Goal: Task Accomplishment & Management: Use online tool/utility

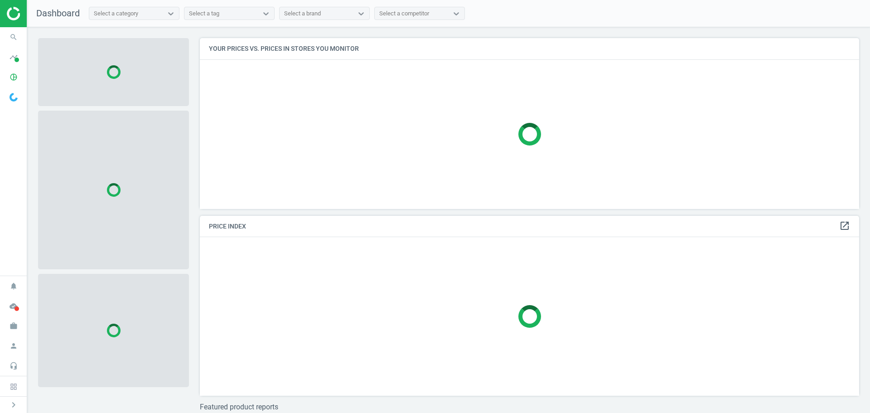
scroll to position [184, 666]
click at [17, 61] on span at bounding box center [16, 60] width 5 height 5
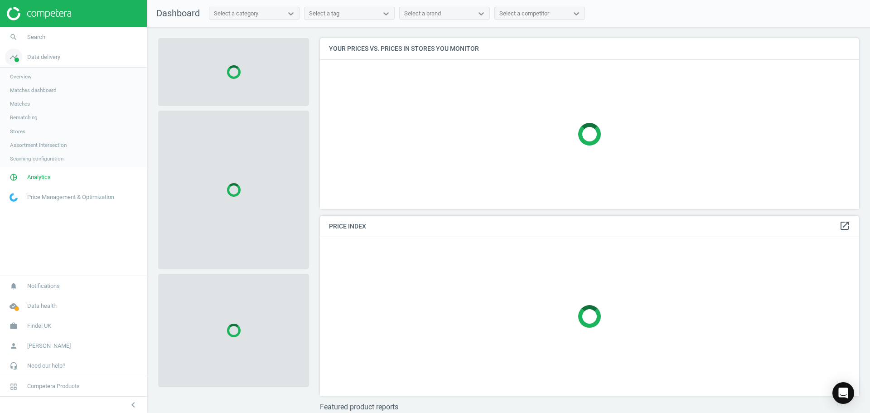
scroll to position [184, 546]
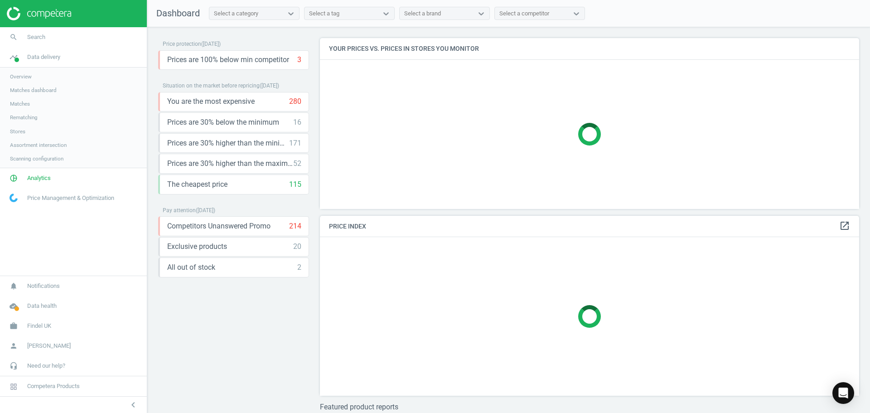
click at [28, 101] on span "Matches" at bounding box center [20, 103] width 20 height 7
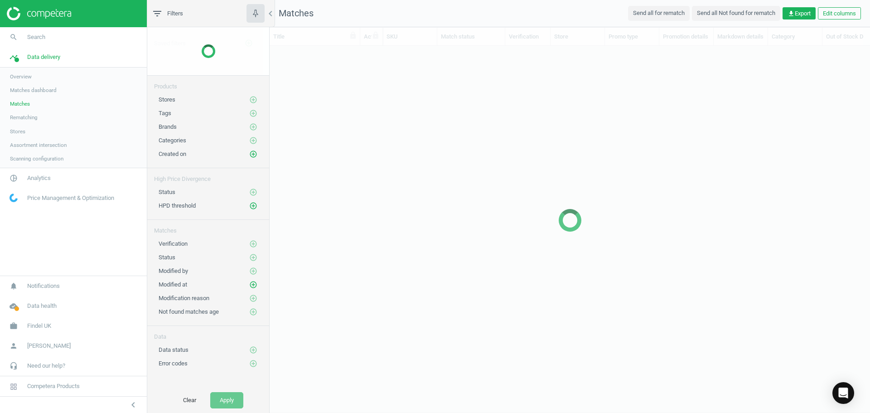
scroll to position [336, 593]
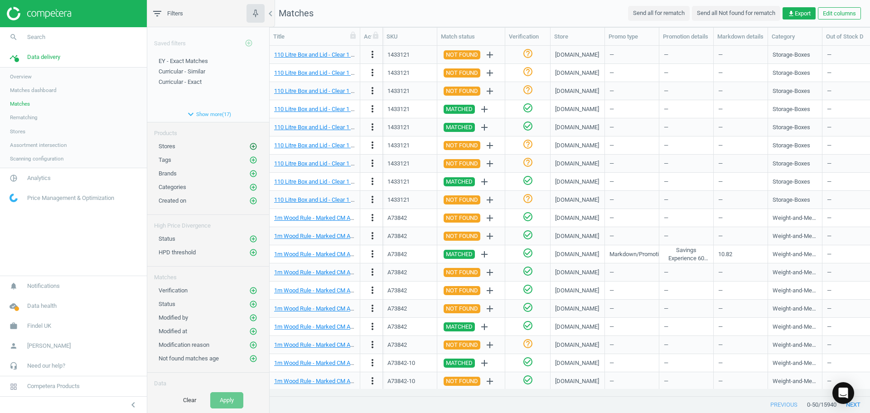
click at [249, 143] on icon "add_circle_outline" at bounding box center [253, 146] width 8 height 8
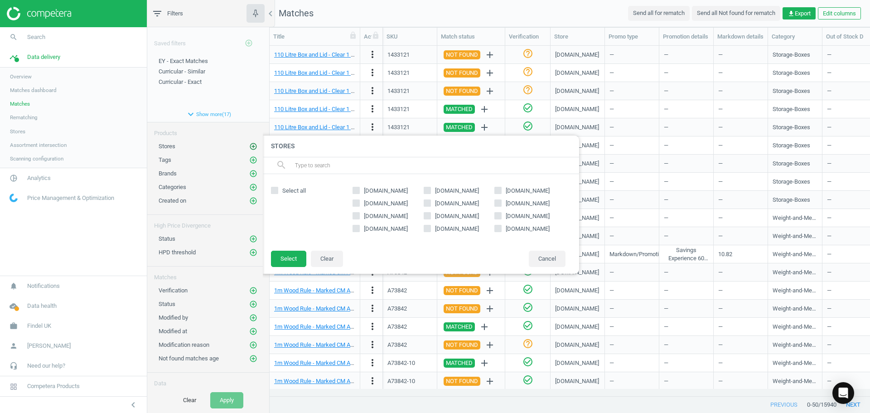
click at [249, 143] on icon "add_circle_outline" at bounding box center [253, 146] width 8 height 8
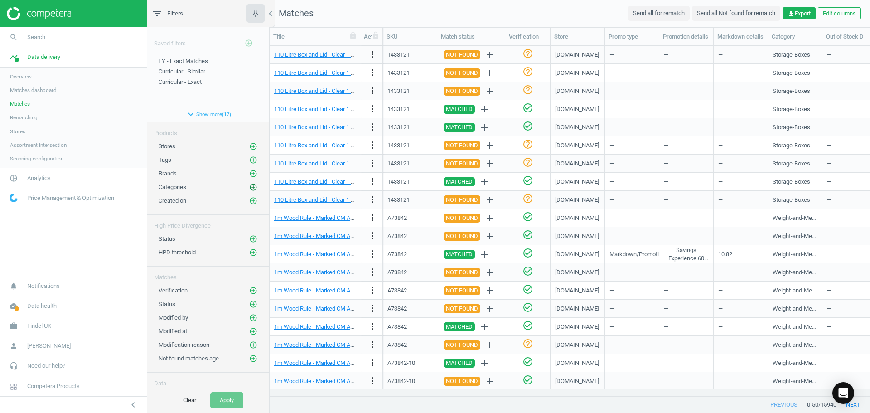
click at [249, 185] on icon "add_circle_outline" at bounding box center [253, 187] width 8 height 8
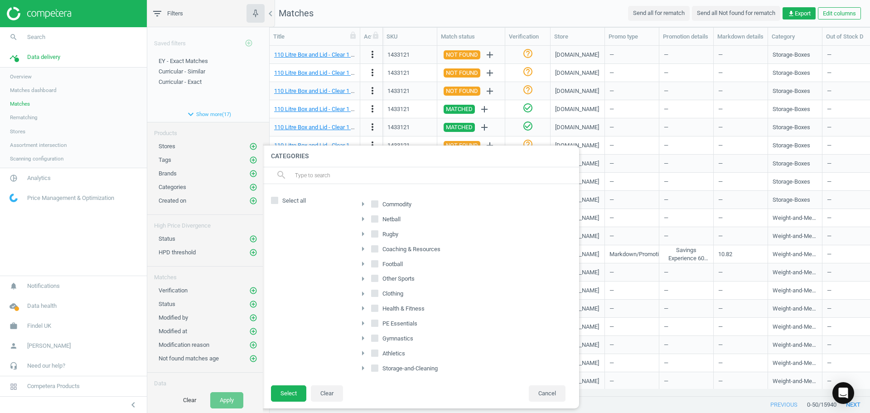
click at [362, 205] on icon "arrow_right" at bounding box center [362, 203] width 11 height 11
click at [379, 280] on icon at bounding box center [379, 277] width 7 height 7
click at [379, 280] on input "Early-Years" at bounding box center [380, 278] width 6 height 6
checkbox input "true"
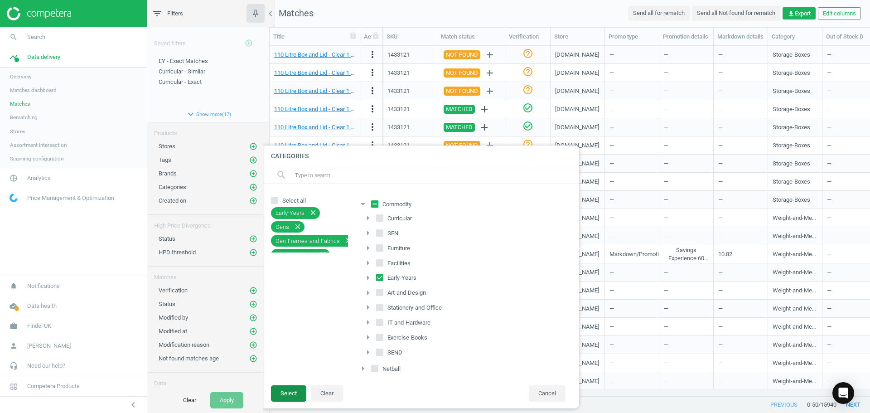
click at [285, 392] on button "Select" at bounding box center [288, 393] width 35 height 16
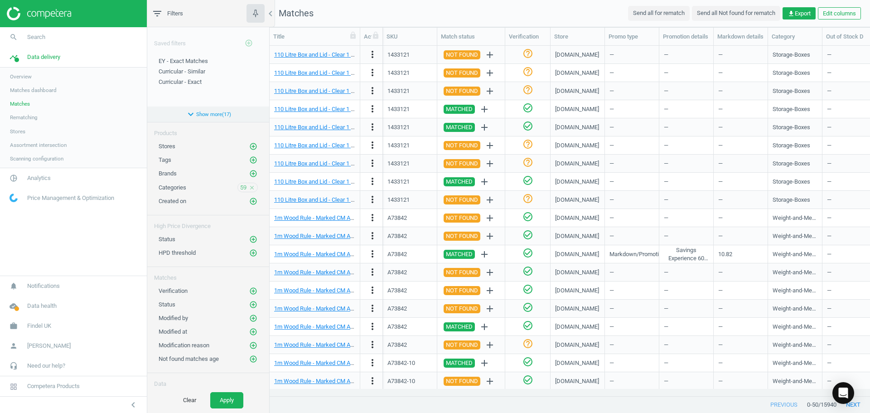
click at [207, 113] on button "expand_more Show more ( 17 )" at bounding box center [208, 113] width 122 height 15
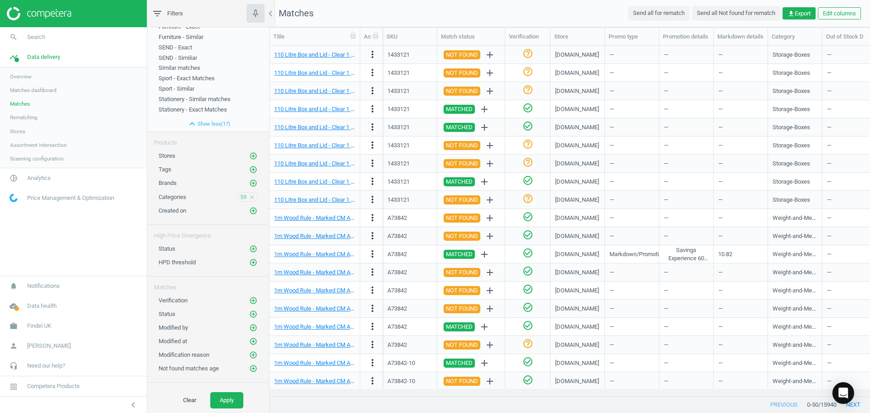
scroll to position [181, 0]
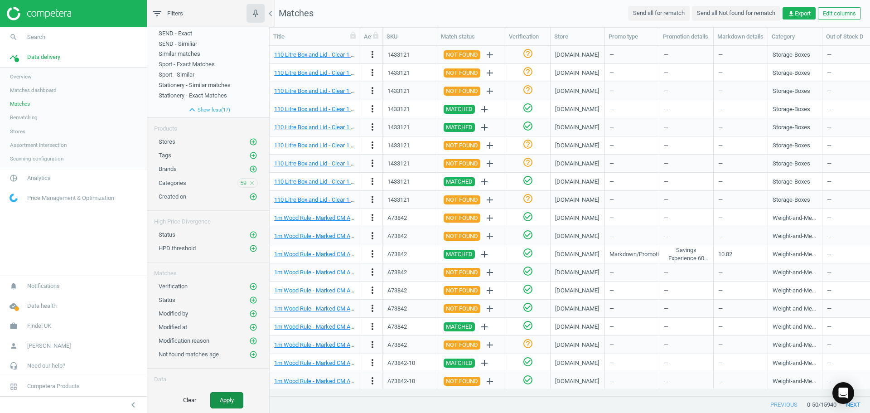
click at [229, 395] on button "Apply" at bounding box center [226, 400] width 33 height 16
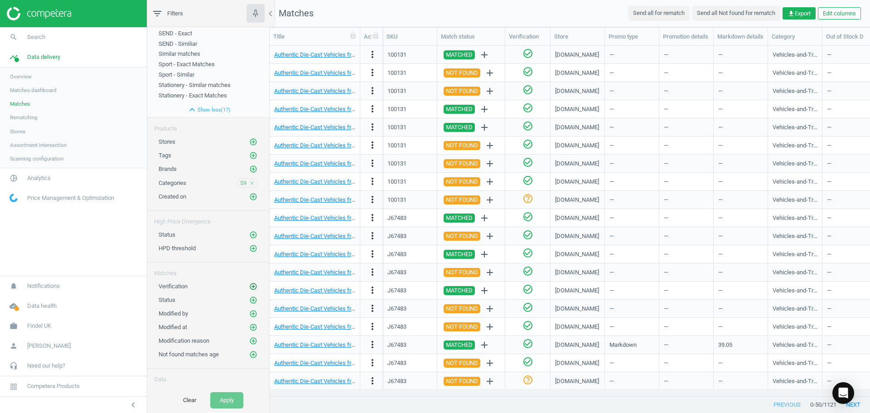
click at [249, 283] on icon "add_circle_outline" at bounding box center [253, 286] width 8 height 8
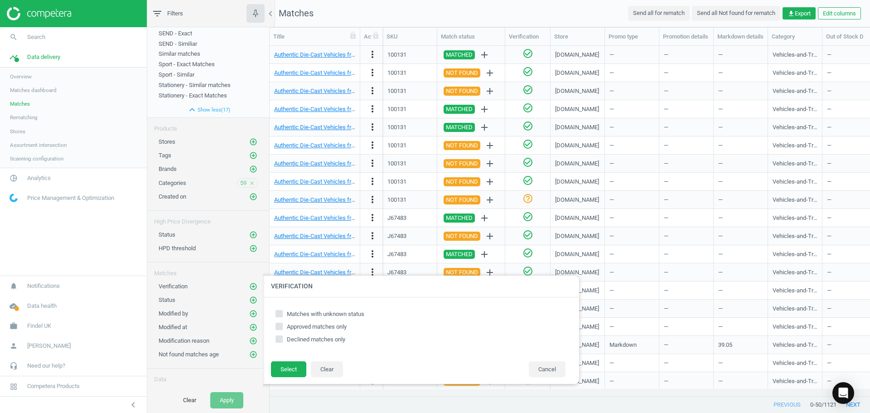
click at [280, 313] on input "Matches with unknown status" at bounding box center [279, 313] width 6 height 6
checkbox input "true"
click at [279, 374] on button "Select" at bounding box center [288, 369] width 35 height 16
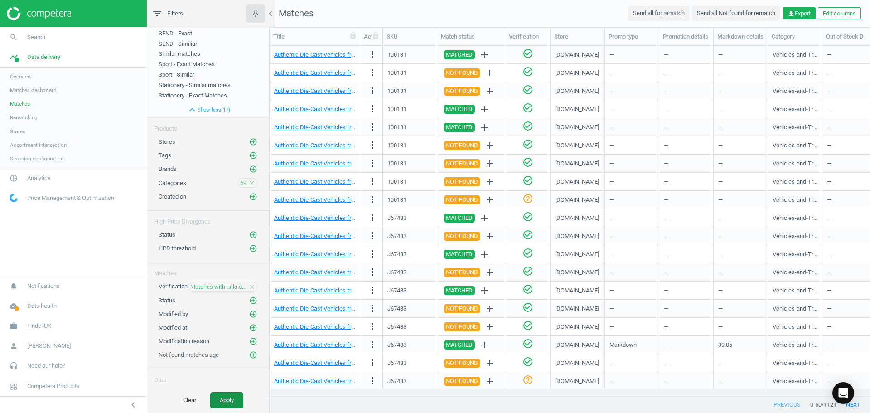
click at [228, 396] on button "Apply" at bounding box center [226, 400] width 33 height 16
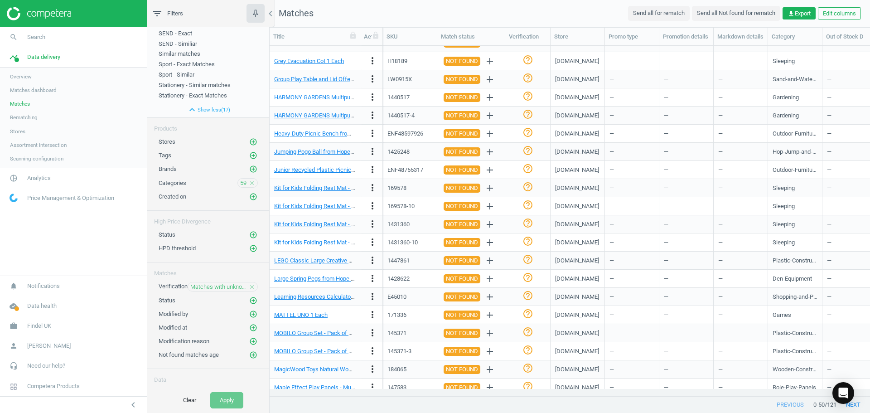
scroll to position [563, 0]
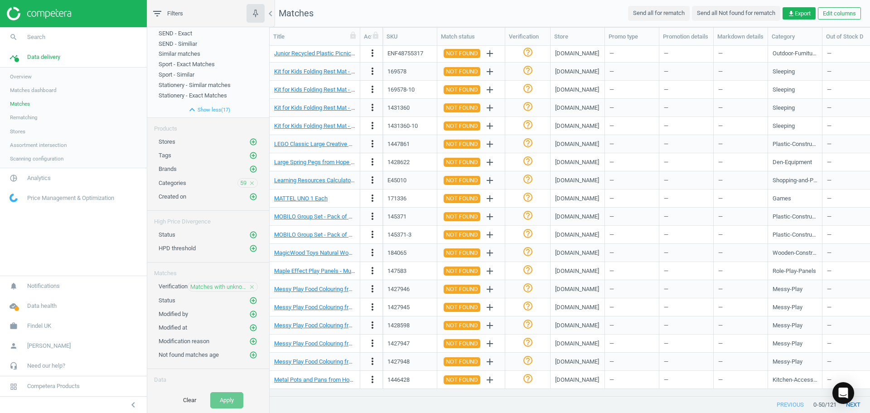
click at [858, 404] on button "next" at bounding box center [853, 404] width 34 height 16
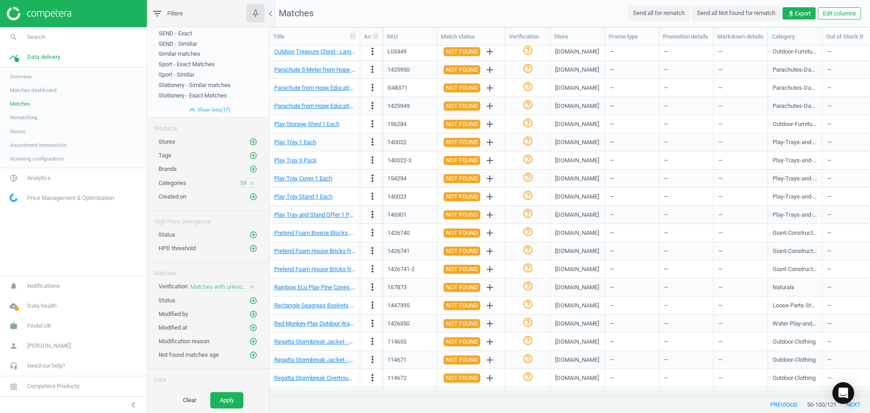
scroll to position [563, 0]
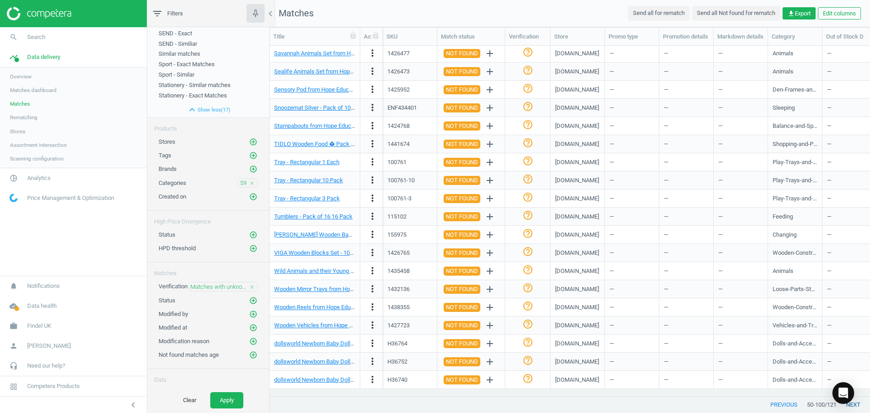
click at [858, 405] on button "next" at bounding box center [853, 404] width 34 height 16
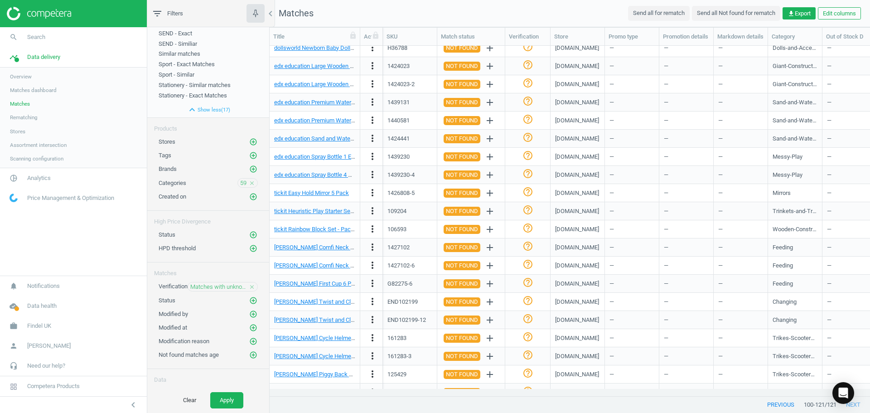
scroll to position [38, 0]
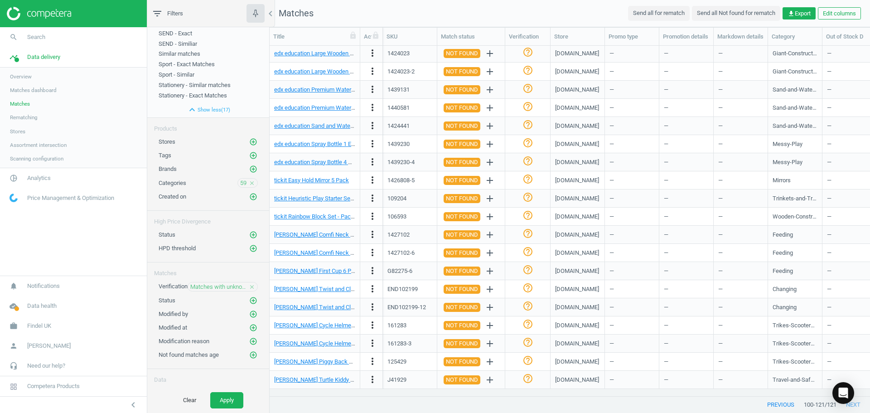
click at [249, 285] on icon "close" at bounding box center [252, 287] width 6 height 6
click at [249, 285] on icon "add_circle_outline" at bounding box center [253, 286] width 8 height 8
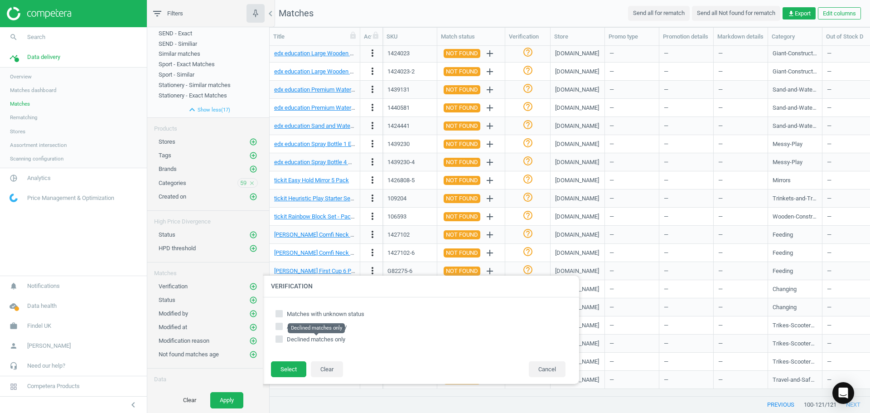
click at [310, 342] on span "Declined matches only" at bounding box center [316, 339] width 58 height 7
click at [282, 342] on input "Declined matches only" at bounding box center [279, 339] width 6 height 6
checkbox input "true"
drag, startPoint x: 286, startPoint y: 366, endPoint x: 260, endPoint y: 385, distance: 32.2
click at [286, 367] on button "Select" at bounding box center [288, 369] width 35 height 16
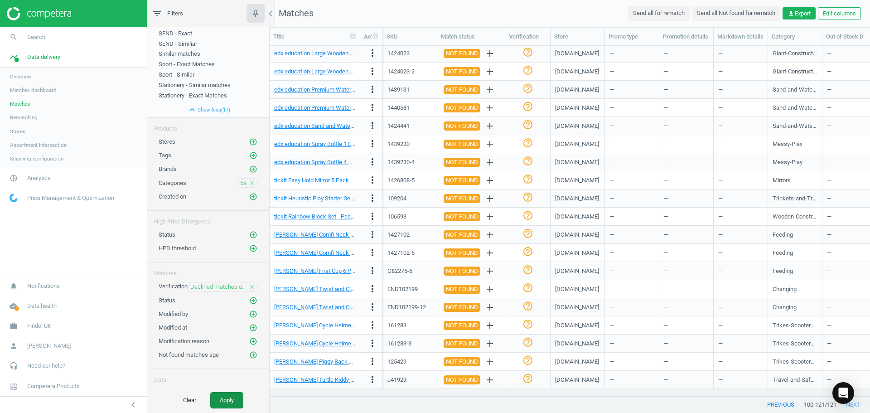
drag, startPoint x: 229, startPoint y: 402, endPoint x: 243, endPoint y: 398, distance: 15.1
click at [228, 402] on button "Apply" at bounding box center [226, 400] width 33 height 16
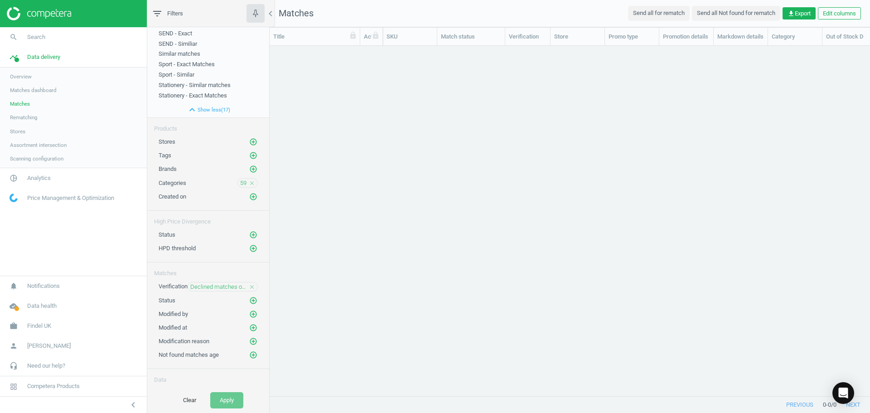
click at [249, 285] on icon "close" at bounding box center [252, 287] width 6 height 6
click at [249, 285] on icon "add_circle_outline" at bounding box center [253, 286] width 8 height 8
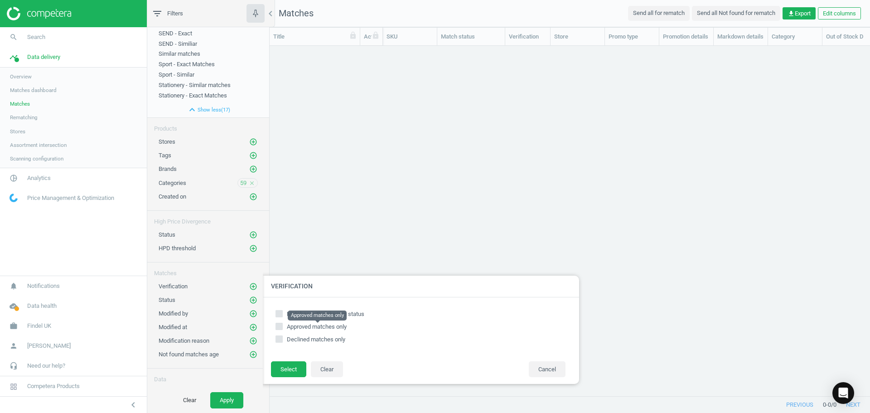
click at [299, 324] on span "Approved matches only" at bounding box center [317, 326] width 60 height 7
click at [282, 324] on input "Approved matches only" at bounding box center [279, 326] width 6 height 6
checkbox input "true"
click at [292, 362] on button "Select" at bounding box center [288, 369] width 35 height 16
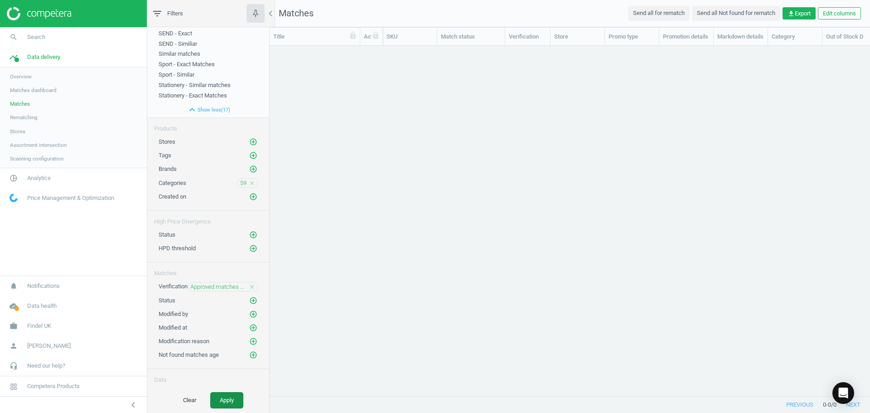
click at [234, 396] on button "Apply" at bounding box center [226, 400] width 33 height 16
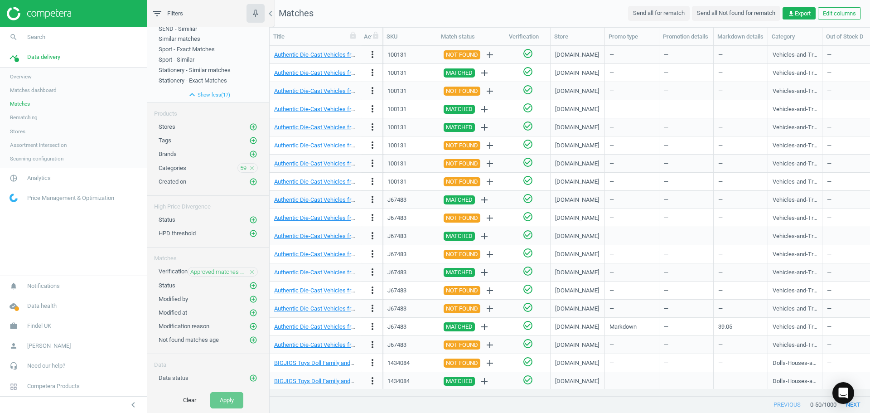
scroll to position [204, 0]
click at [249, 277] on icon "add_circle_outline" at bounding box center [253, 277] width 8 height 8
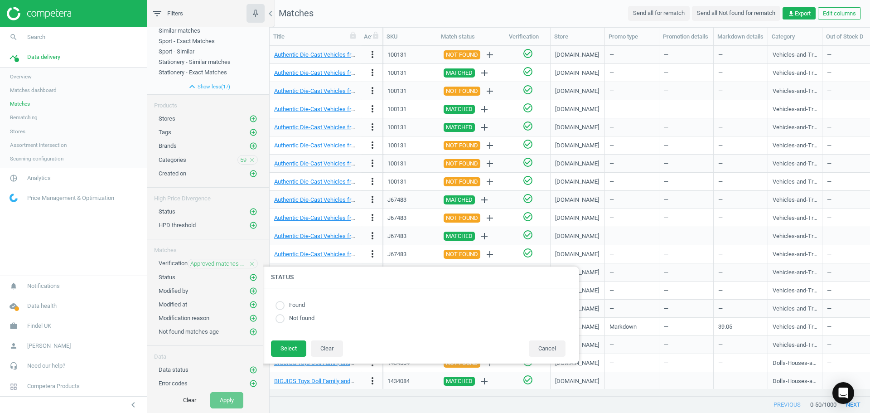
click at [288, 305] on label "Found" at bounding box center [294, 305] width 20 height 9
click at [282, 307] on input "radio" at bounding box center [279, 305] width 9 height 9
radio input "true"
click at [281, 350] on button "Select" at bounding box center [288, 348] width 35 height 16
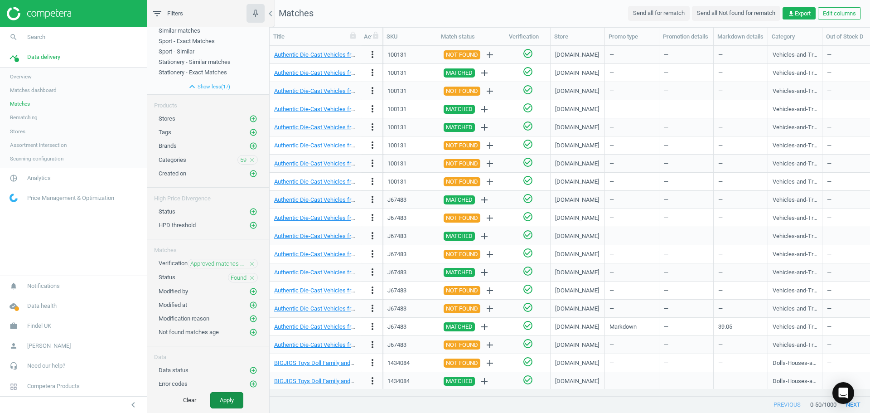
click at [231, 403] on button "Apply" at bounding box center [226, 400] width 33 height 16
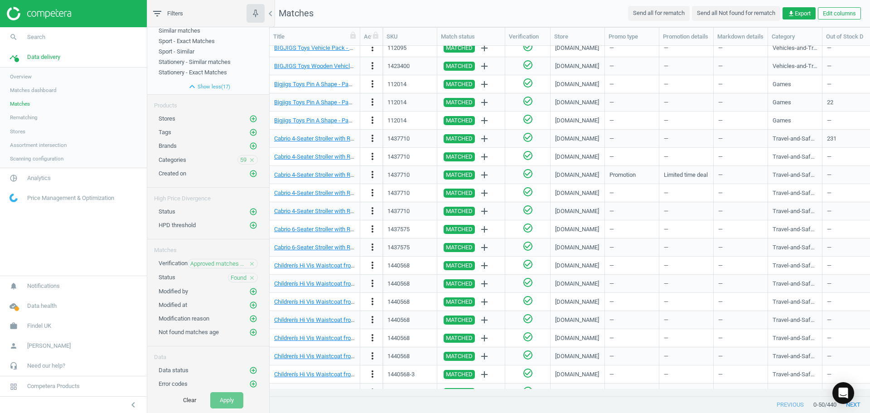
scroll to position [563, 0]
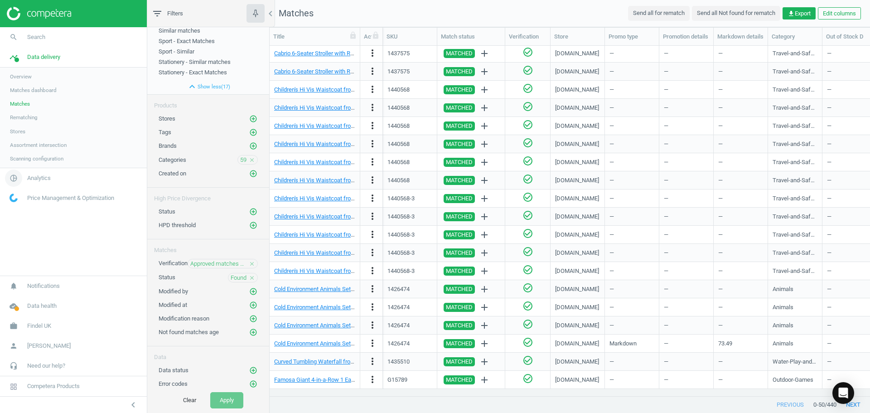
click at [43, 177] on span "Analytics" at bounding box center [39, 178] width 24 height 8
click at [17, 111] on span "Products" at bounding box center [20, 109] width 21 height 7
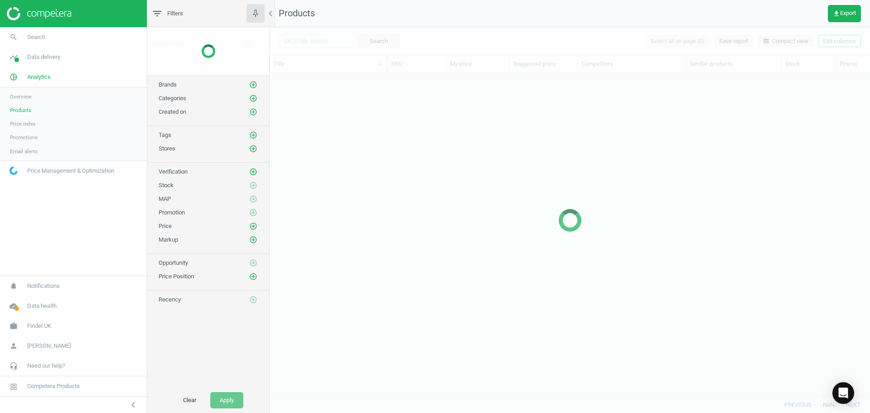
scroll to position [309, 593]
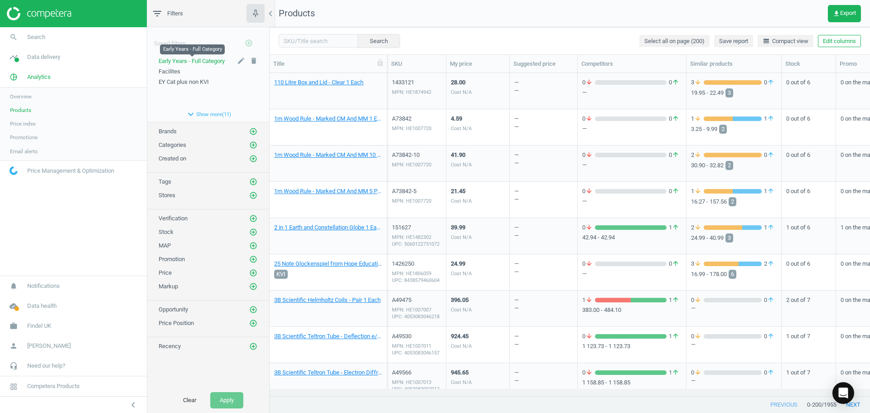
click at [207, 63] on span "Early Years - Full Category" at bounding box center [192, 61] width 66 height 7
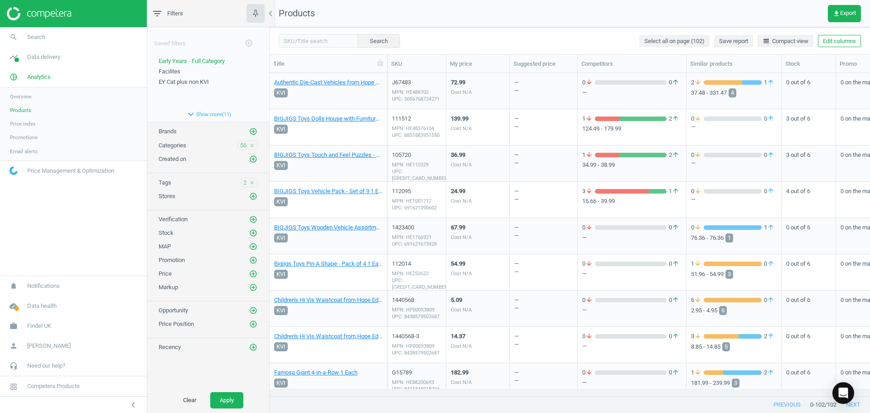
click at [521, 97] on div "— —" at bounding box center [543, 91] width 58 height 34
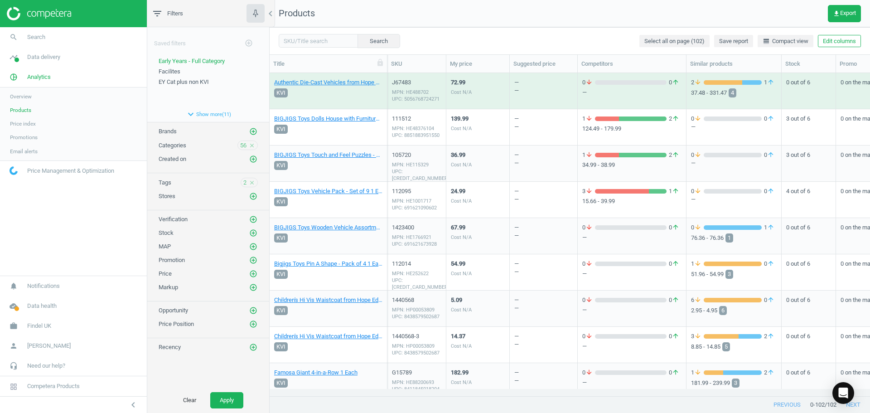
click at [521, 97] on div "— —" at bounding box center [543, 91] width 58 height 34
